Goal: Transaction & Acquisition: Purchase product/service

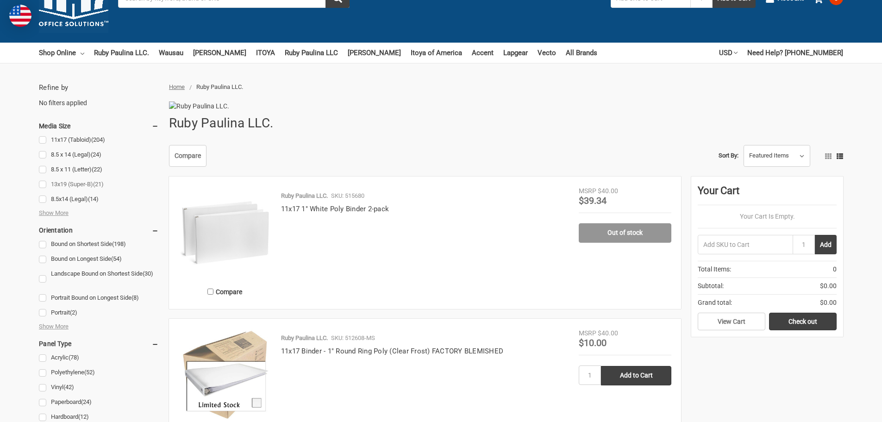
scroll to position [93, 0]
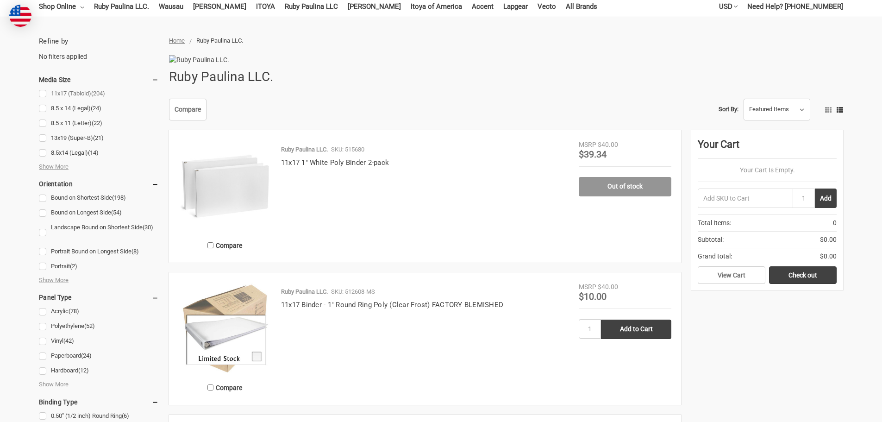
click at [42, 92] on link "11x17 (Tabloid) (204)" at bounding box center [99, 94] width 120 height 13
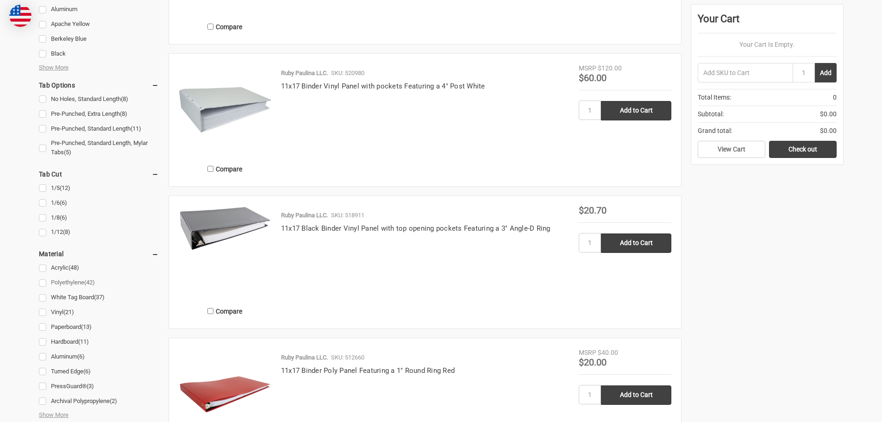
scroll to position [926, 0]
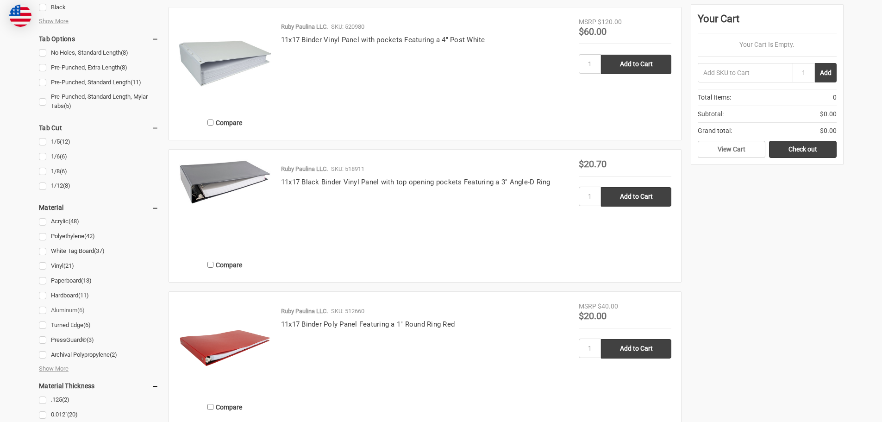
click at [46, 310] on link "Aluminum (6)" at bounding box center [99, 310] width 120 height 13
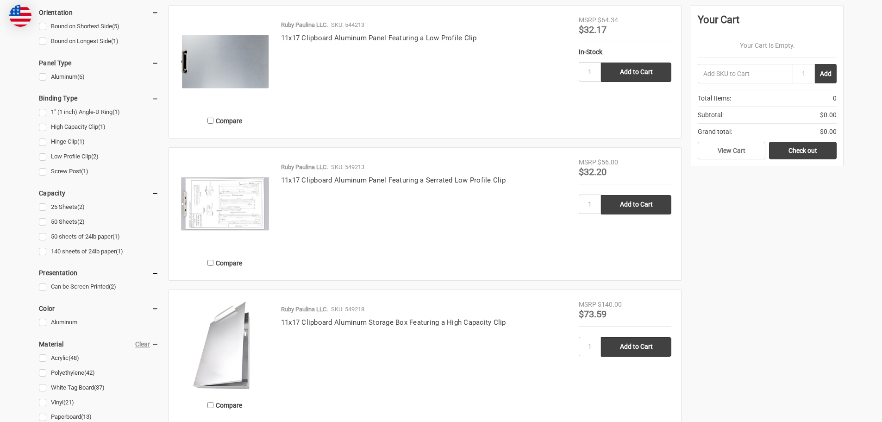
scroll to position [185, 0]
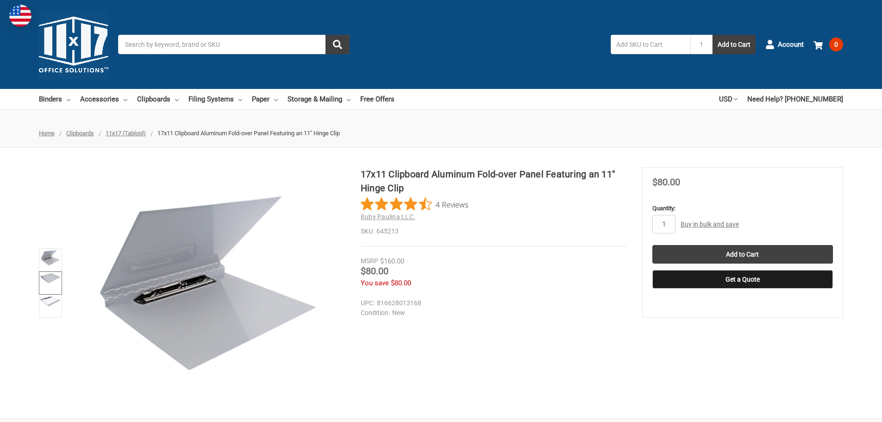
click at [52, 281] on img at bounding box center [50, 278] width 20 height 11
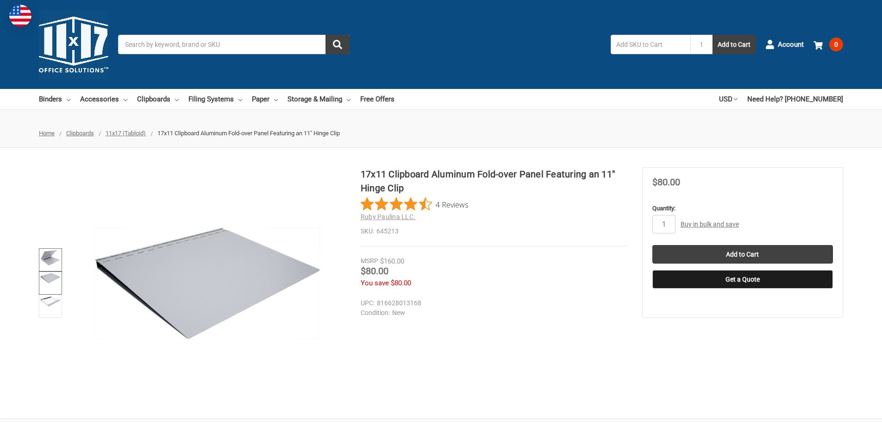
click at [52, 260] on img at bounding box center [50, 258] width 20 height 16
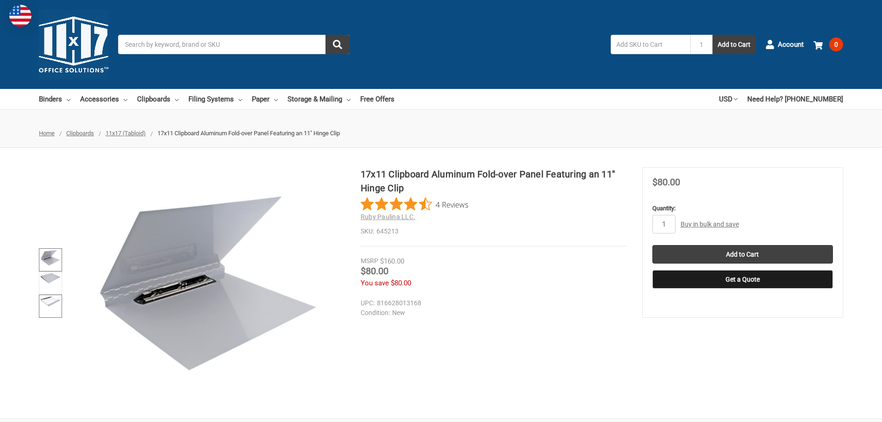
click at [49, 310] on link at bounding box center [50, 306] width 23 height 23
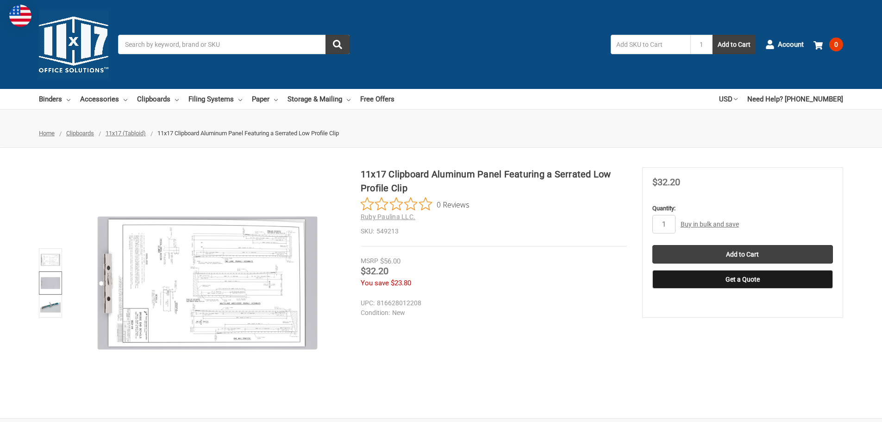
click at [52, 283] on img at bounding box center [50, 283] width 20 height 20
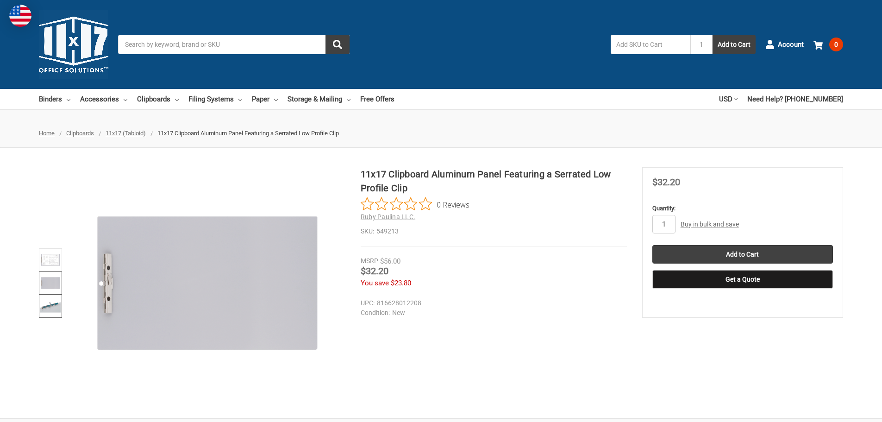
click at [52, 298] on img at bounding box center [50, 306] width 20 height 20
